Goal: Obtain resource: Download file/media

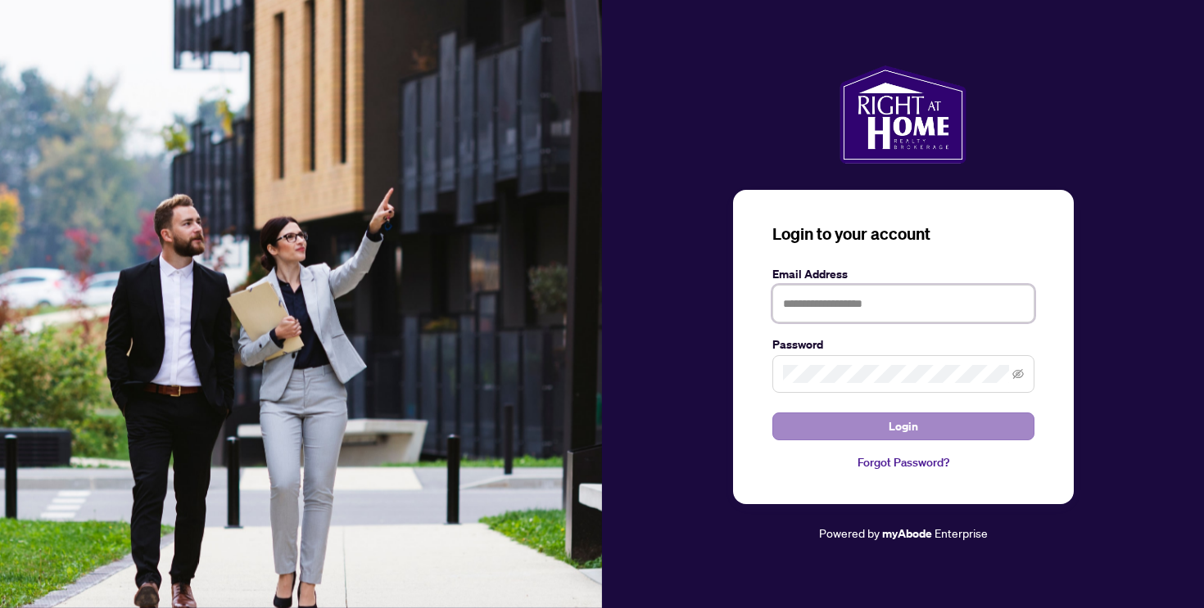
type input "**********"
click at [857, 421] on button "Login" at bounding box center [903, 427] width 262 height 28
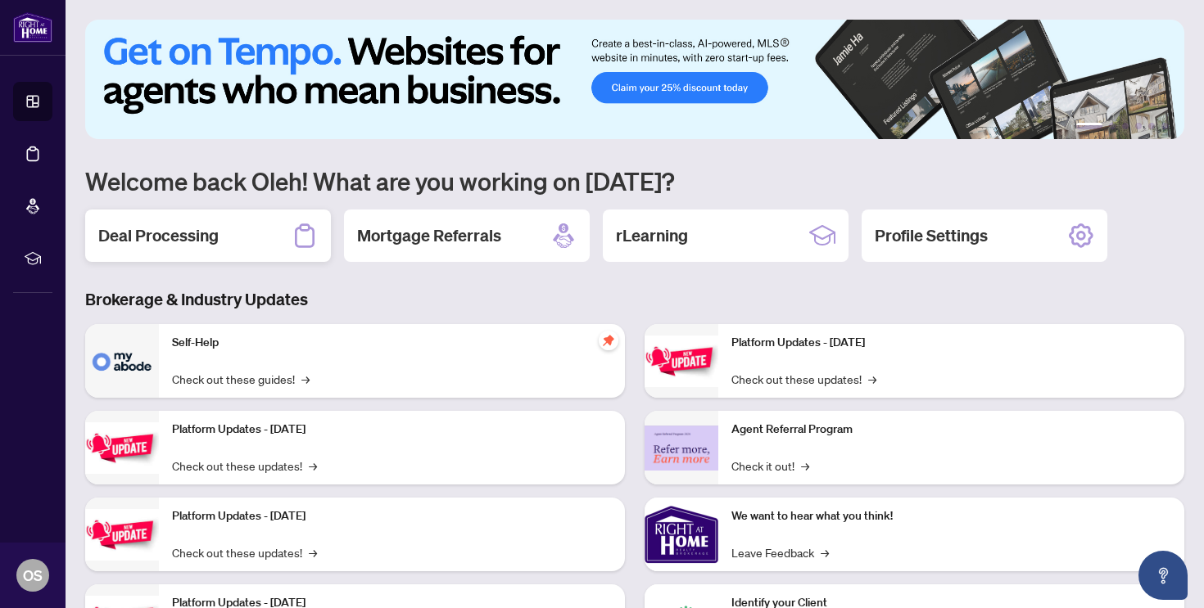
click at [214, 233] on h2 "Deal Processing" at bounding box center [158, 235] width 120 height 23
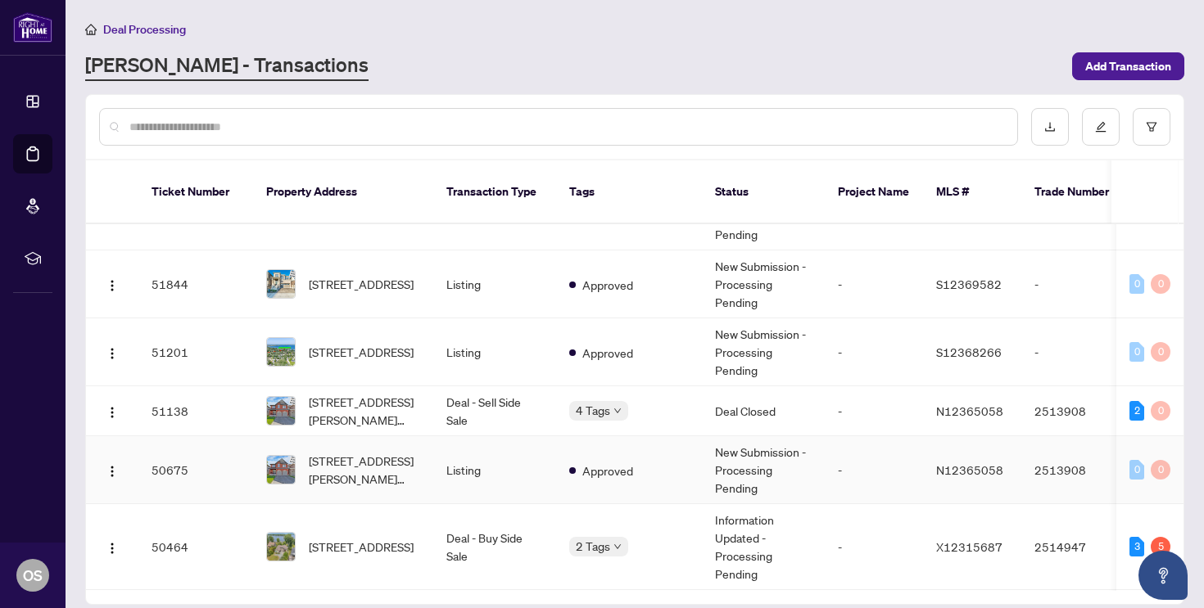
scroll to position [464, 0]
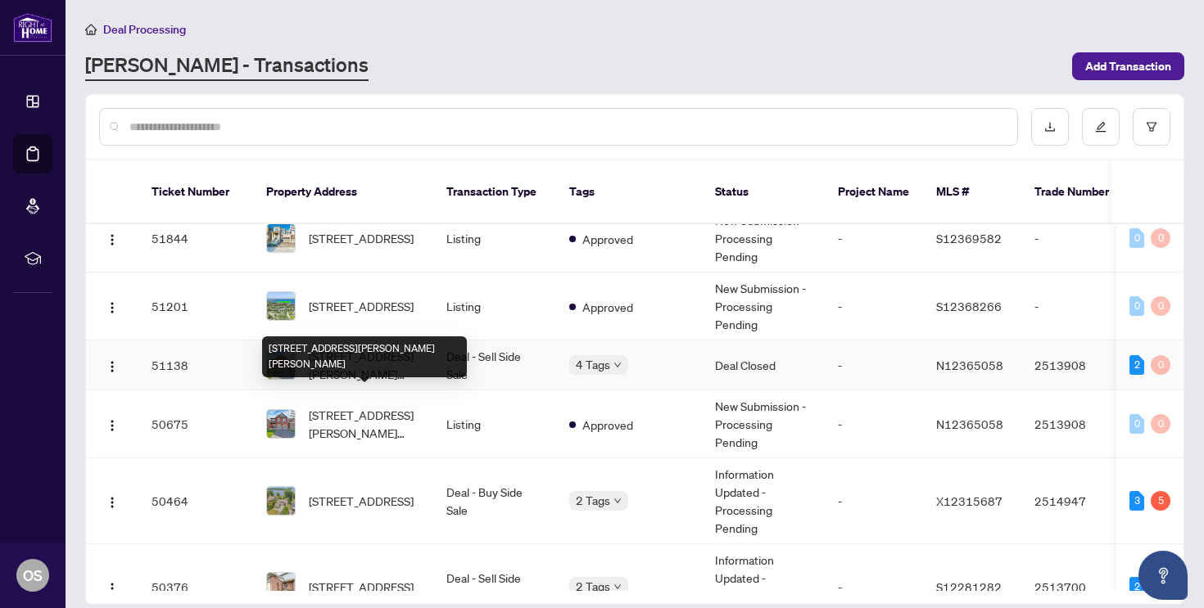
click at [483, 355] on td "Deal - Sell Side Sale" at bounding box center [494, 366] width 123 height 50
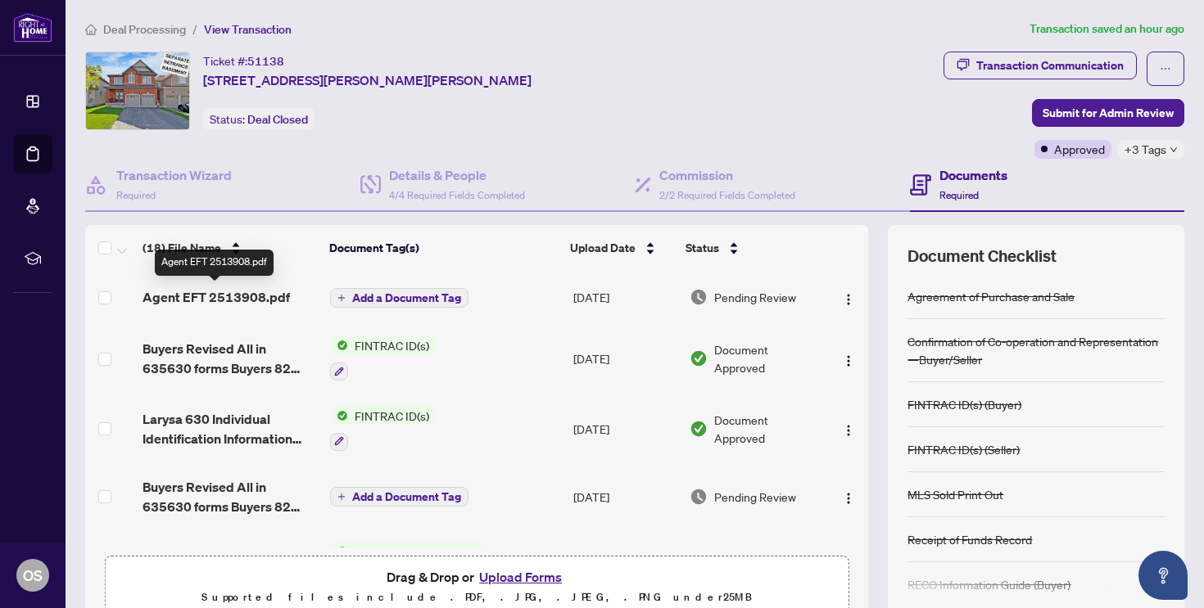
click at [274, 296] on span "Agent EFT 2513908.pdf" at bounding box center [215, 297] width 147 height 20
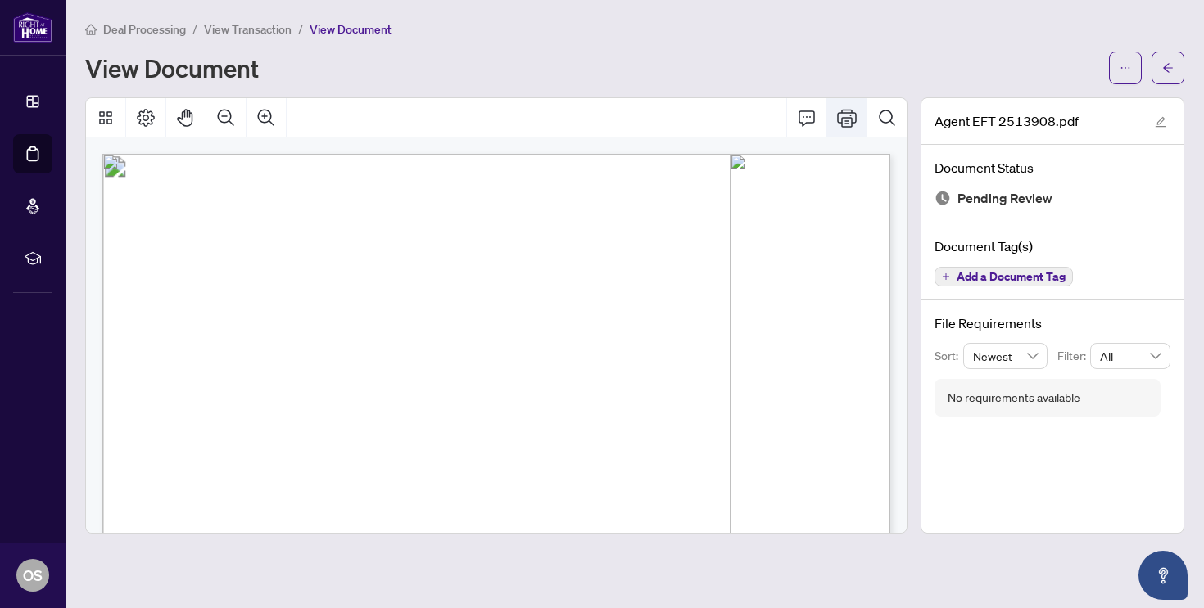
click at [855, 117] on icon "Print" at bounding box center [847, 118] width 20 height 20
